Goal: Obtain resource: Download file/media

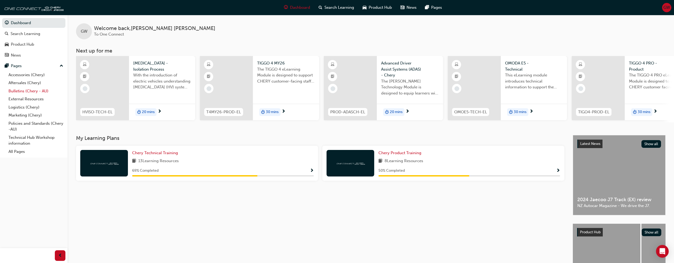
click at [33, 91] on link "Bulletins (Chery - AU)" at bounding box center [35, 91] width 59 height 8
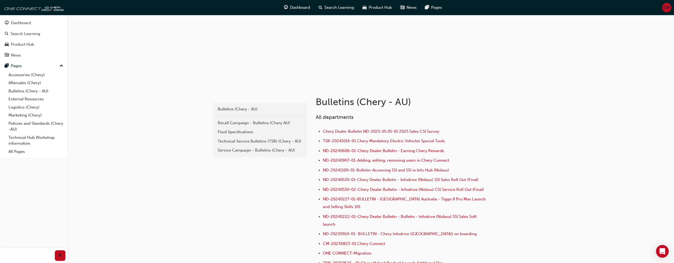
scroll to position [35, 0]
click at [271, 141] on div "Technical Service Bulletins (TSB) (Chery - AU)" at bounding box center [260, 142] width 85 height 6
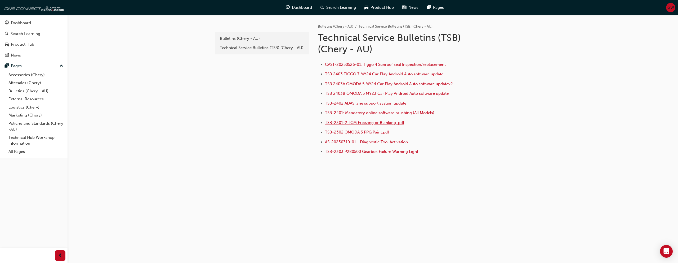
click at [382, 122] on span "TSB-2301-2: ICM Freezing or Blanking .pdf" at bounding box center [364, 122] width 79 height 5
click at [241, 36] on div "Bulletins (Chery - AU)" at bounding box center [262, 39] width 85 height 6
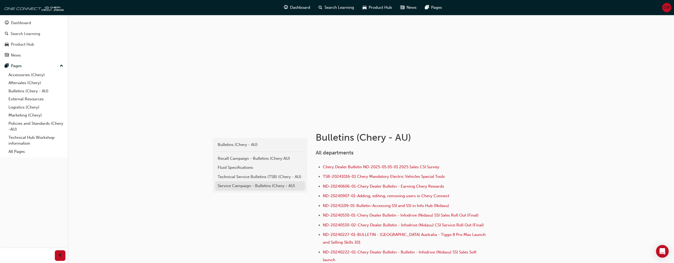
click at [225, 185] on div "Service Campaign - Bulletins (Chery - AU)" at bounding box center [260, 186] width 85 height 6
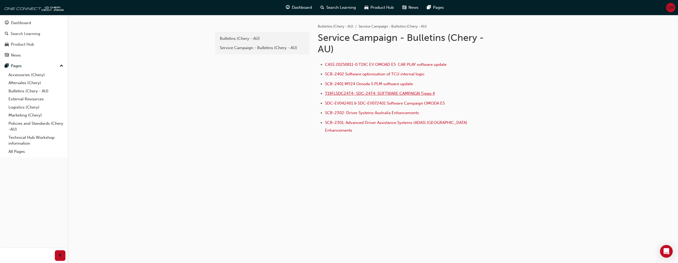
click at [343, 94] on span "T19FLSDC24T4- SDC-24T4: SOFTWARE CAMPAIGN Tiggo 4" at bounding box center [380, 93] width 110 height 5
click at [30, 154] on link "All Pages" at bounding box center [35, 151] width 59 height 8
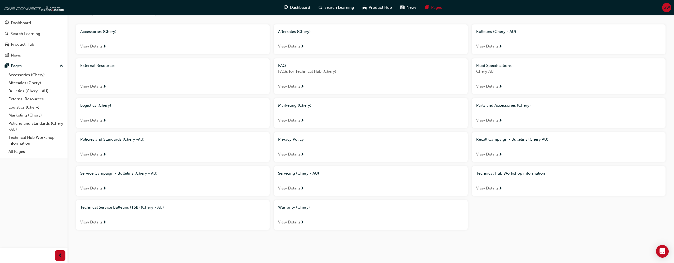
scroll to position [36, 0]
click at [293, 219] on span "View Details" at bounding box center [289, 221] width 22 height 6
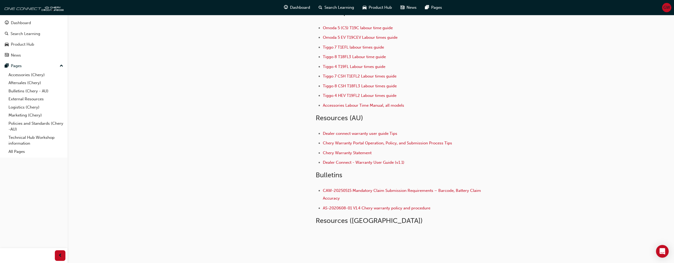
scroll to position [32, 0]
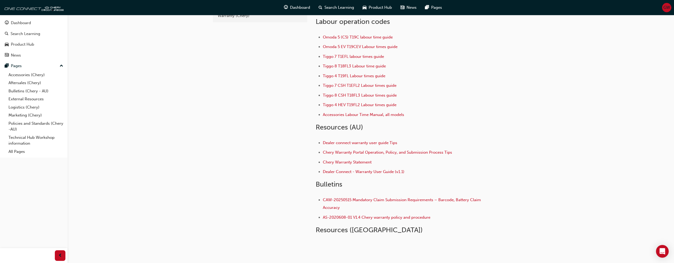
scroll to position [36, 0]
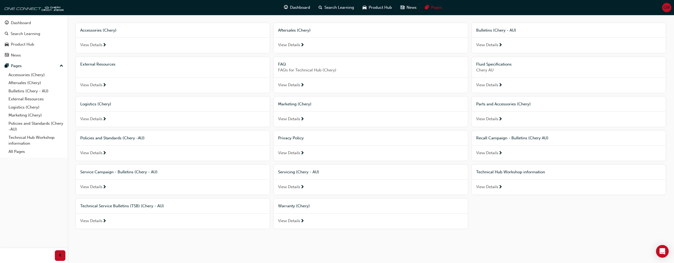
click at [151, 188] on div "View Details" at bounding box center [173, 186] width 194 height 15
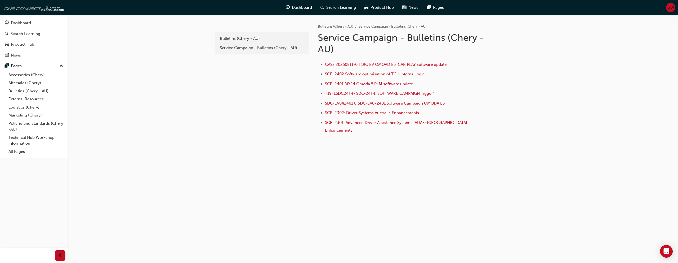
click at [425, 92] on span "T19FLSDC24T4- SDC-24T4: SOFTWARE CAMPAIGN Tiggo 4" at bounding box center [380, 93] width 110 height 5
click at [668, 11] on div "GW" at bounding box center [670, 7] width 9 height 9
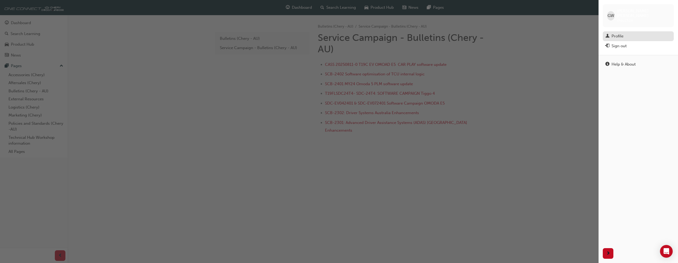
click at [659, 33] on div "Profile" at bounding box center [639, 36] width 66 height 7
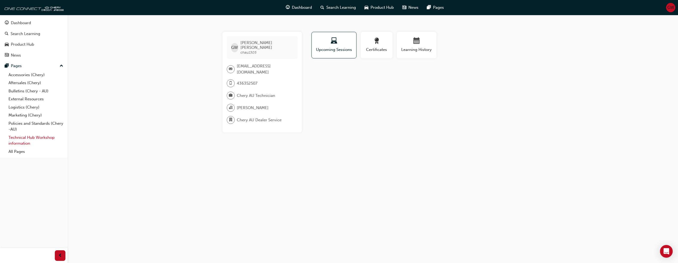
click at [34, 140] on link "Technical Hub Workshop information" at bounding box center [35, 140] width 59 height 14
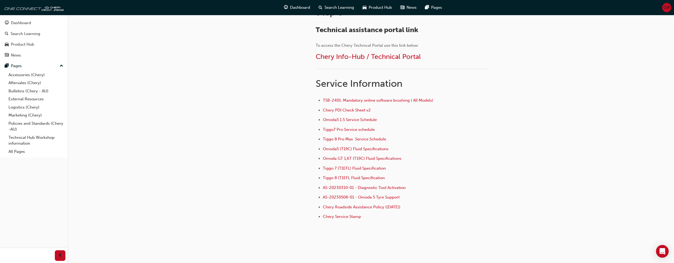
scroll to position [318, 0]
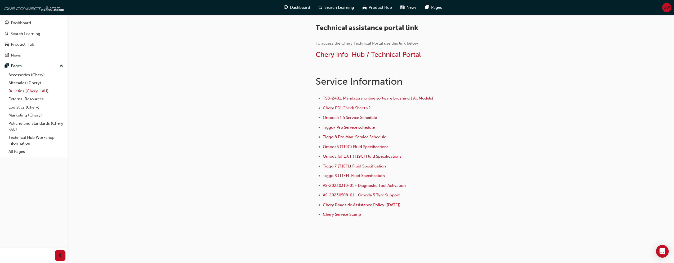
click at [40, 91] on link "Bulletins (Chery - AU)" at bounding box center [35, 91] width 59 height 8
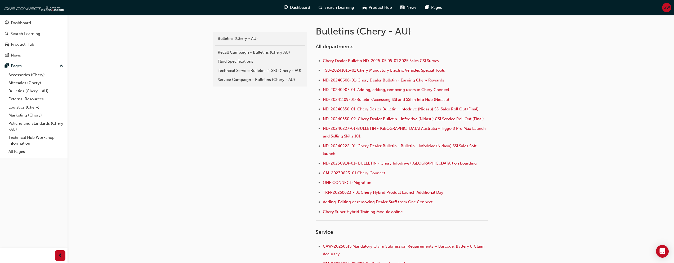
scroll to position [53, 0]
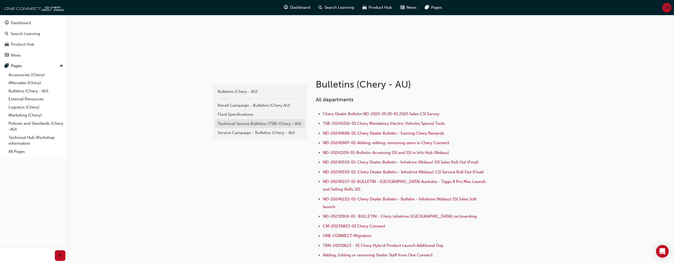
click at [277, 123] on div "Technical Service Bulletins (TSB) (Chery - AU)" at bounding box center [260, 124] width 85 height 6
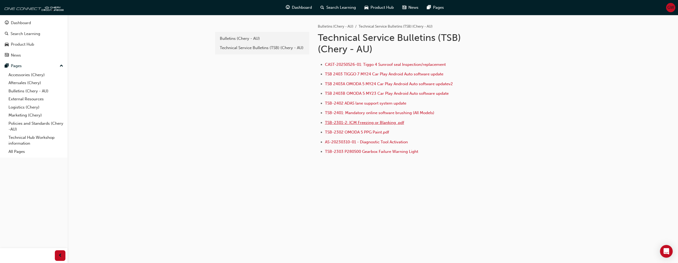
click at [396, 123] on span "TSB-2301-2: ICM Freezing or Blanking .pdf" at bounding box center [364, 122] width 79 height 5
